Goal: Find specific page/section

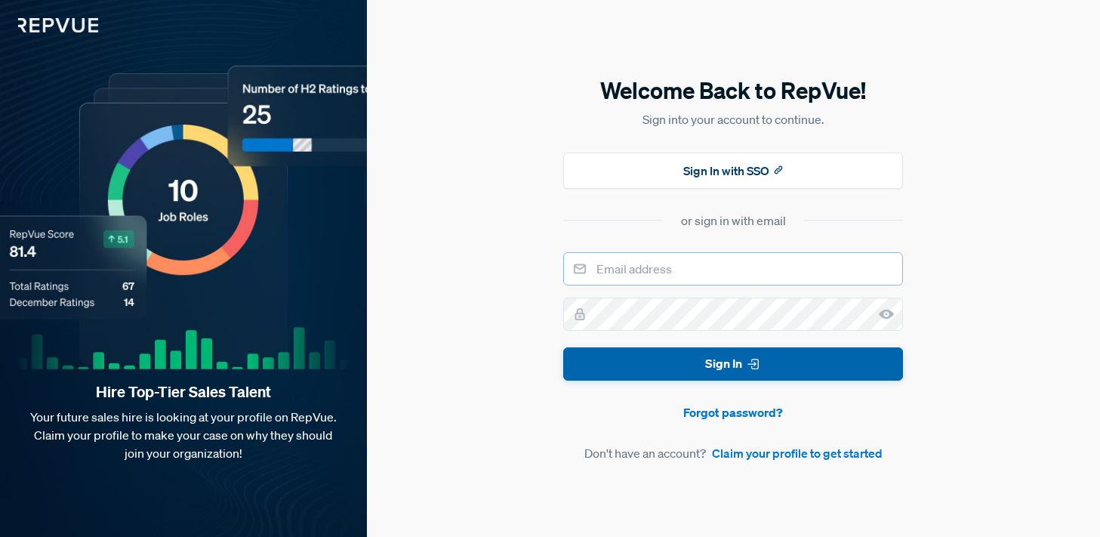
type input "[PERSON_NAME][EMAIL_ADDRESS][PERSON_NAME][DOMAIN_NAME]"
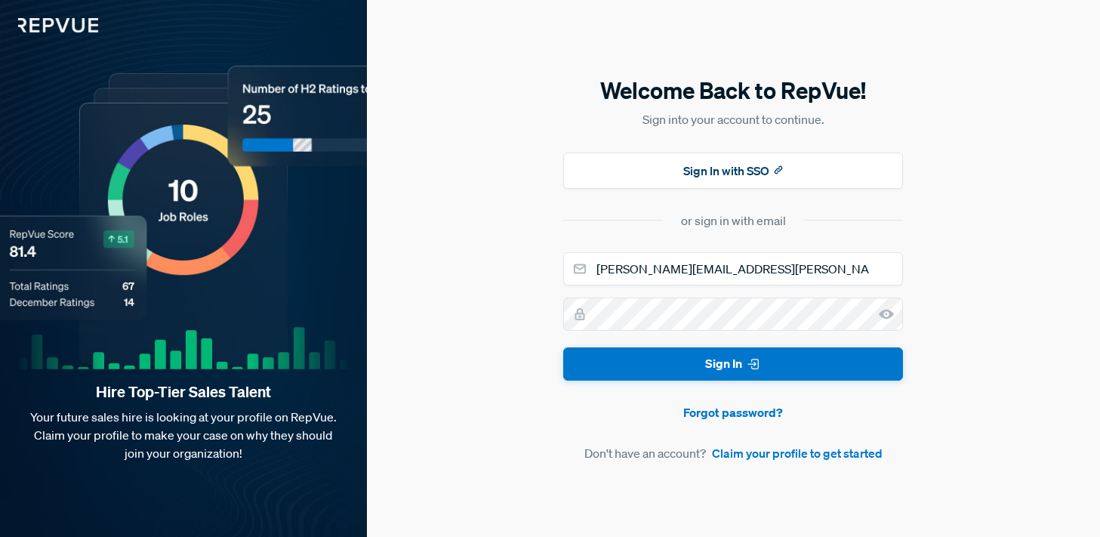
click at [745, 363] on button "Sign In" at bounding box center [733, 364] width 340 height 34
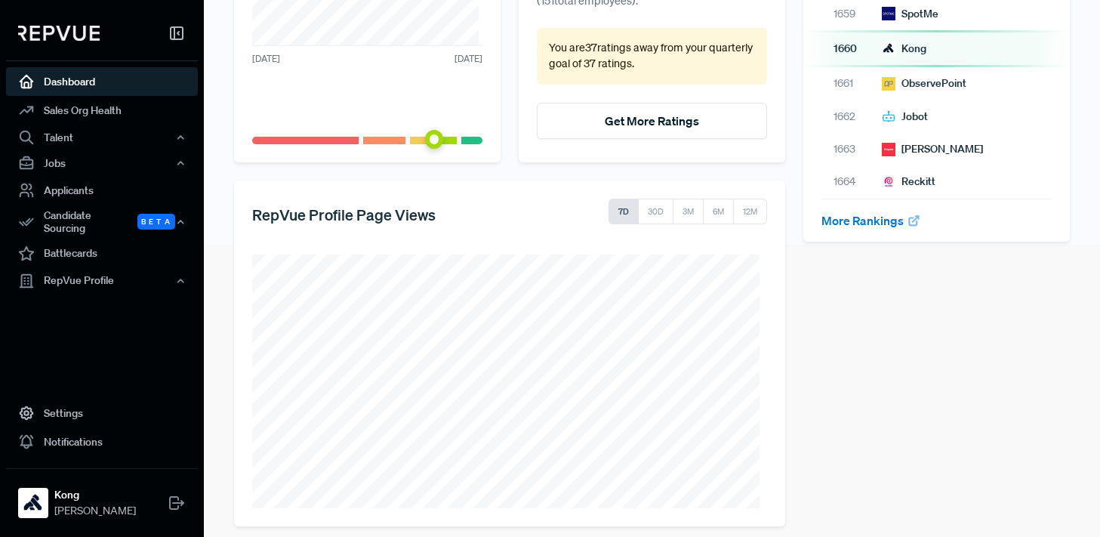
scroll to position [305, 0]
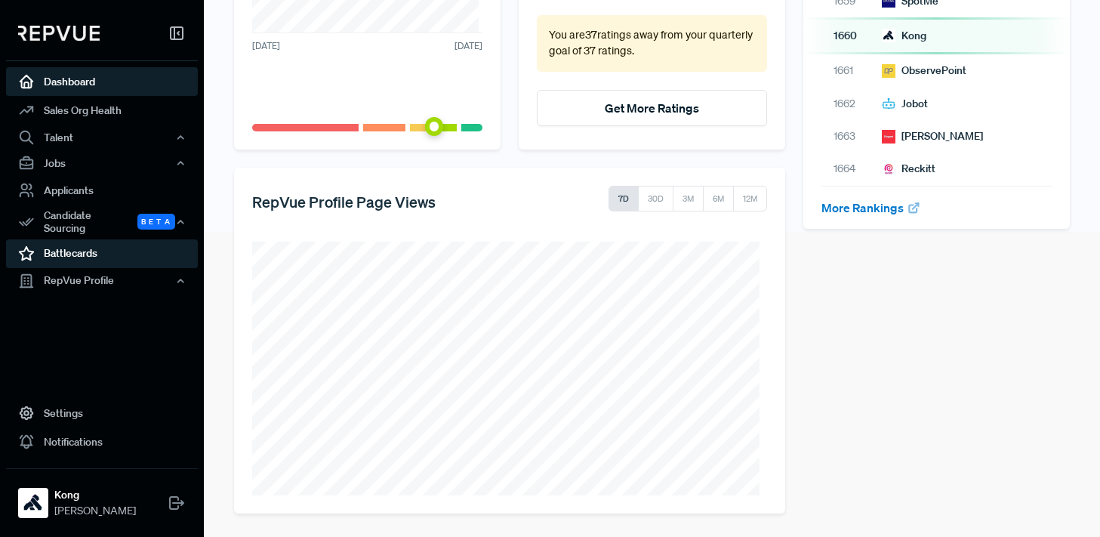
click at [69, 248] on link "Battlecards" at bounding box center [102, 253] width 192 height 29
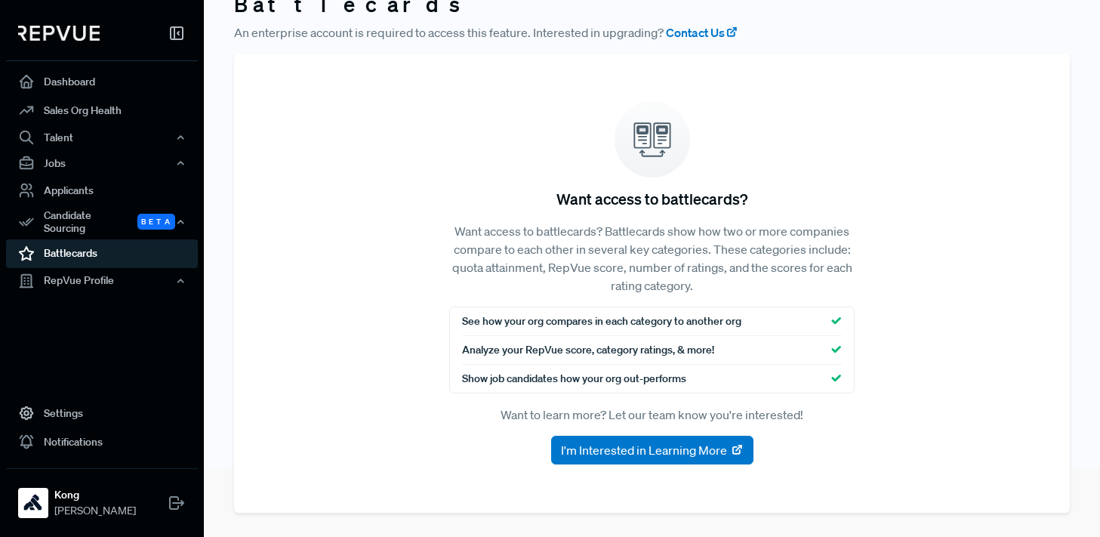
scroll to position [69, 0]
click at [56, 165] on div "Jobs" at bounding box center [102, 163] width 192 height 26
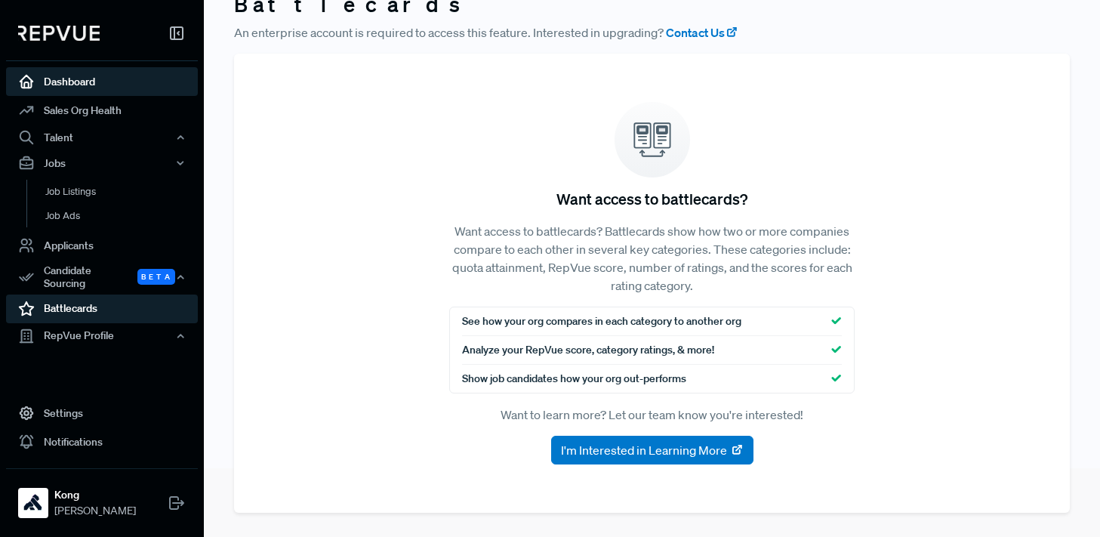
click at [72, 82] on link "Dashboard" at bounding box center [102, 81] width 192 height 29
